Goal: Task Accomplishment & Management: Use online tool/utility

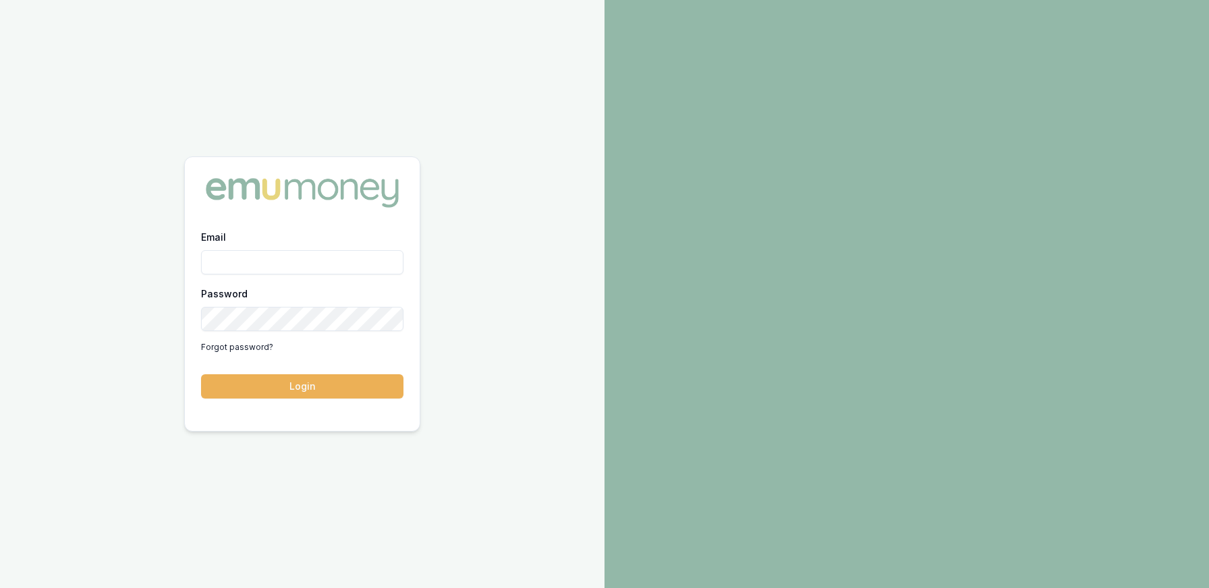
click at [273, 265] on input "Email" at bounding box center [302, 262] width 202 height 24
type input "[PERSON_NAME][EMAIL_ADDRESS][DOMAIN_NAME]"
click at [201, 374] on button "Login" at bounding box center [302, 386] width 202 height 24
